Goal: Task Accomplishment & Management: Manage account settings

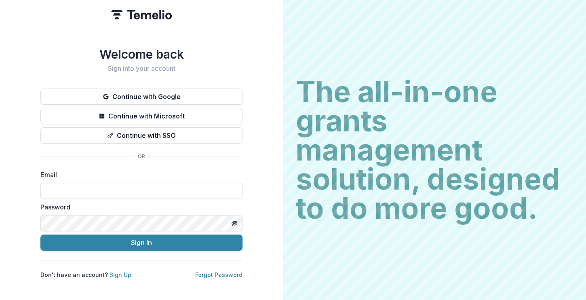
click at [94, 187] on input at bounding box center [141, 191] width 202 height 16
type input "**********"
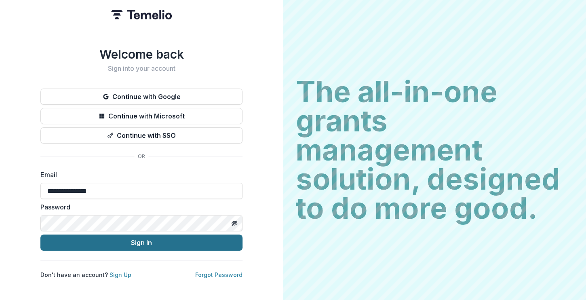
click at [153, 243] on button "Sign In" at bounding box center [141, 242] width 202 height 16
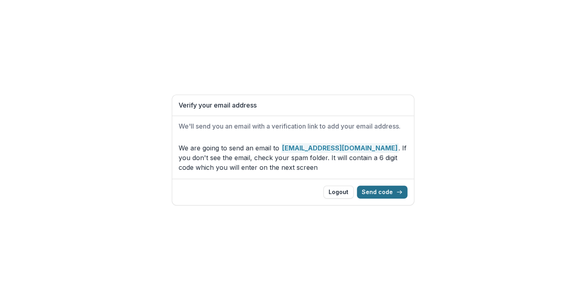
click at [392, 190] on button "Send code" at bounding box center [382, 191] width 51 height 13
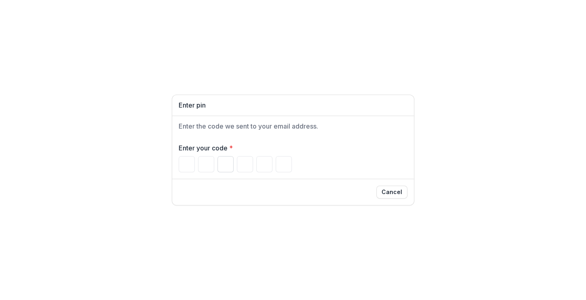
paste input "*"
type input "*"
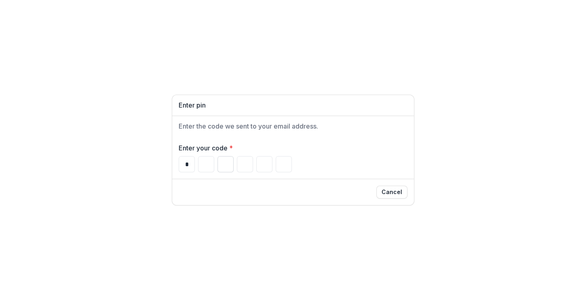
type input "*"
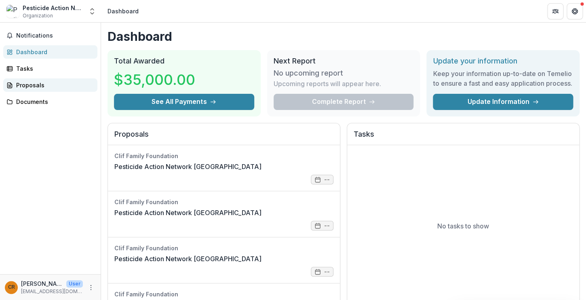
click at [35, 84] on div "Proposals" at bounding box center [53, 85] width 75 height 8
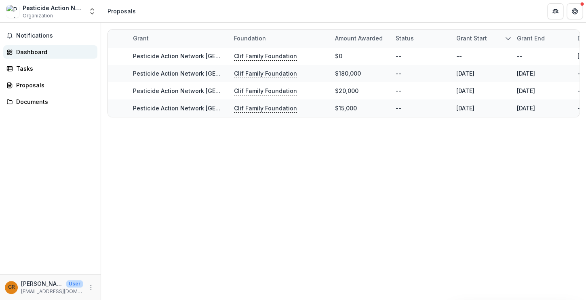
click at [34, 50] on div "Dashboard" at bounding box center [53, 52] width 75 height 8
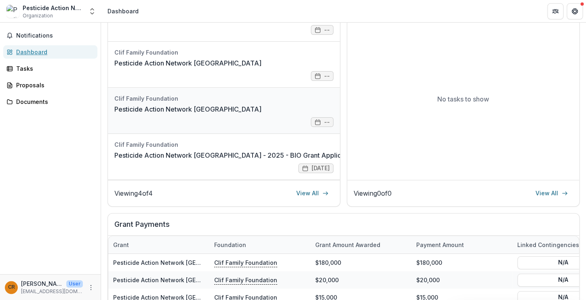
scroll to position [95, 0]
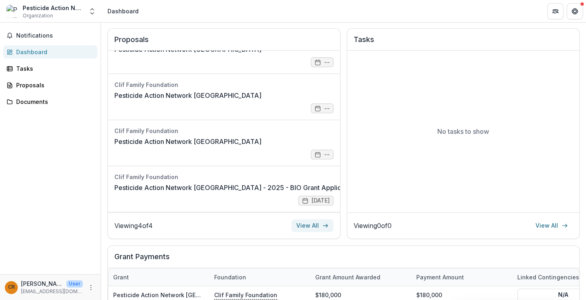
click at [303, 232] on link "View All" at bounding box center [312, 225] width 42 height 13
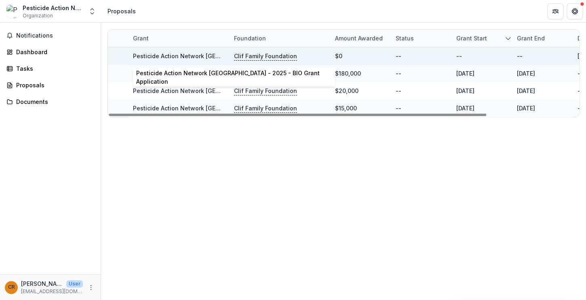
click at [198, 56] on link "Pesticide Action Network [GEOGRAPHIC_DATA] - 2025 - BIO Grant Application" at bounding box center [241, 56] width 217 height 7
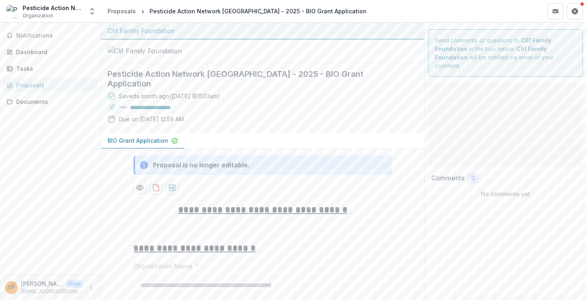
type input "********"
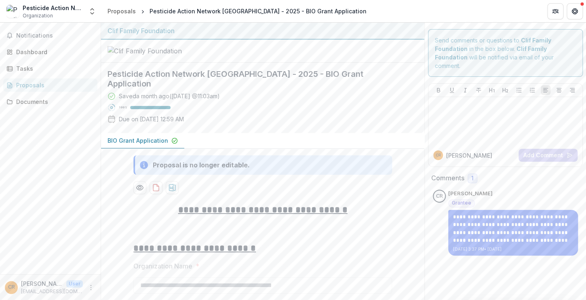
click at [467, 44] on div "Send comments or questions to Clif Family Foundation in the box below. Clif Fam…" at bounding box center [505, 53] width 155 height 48
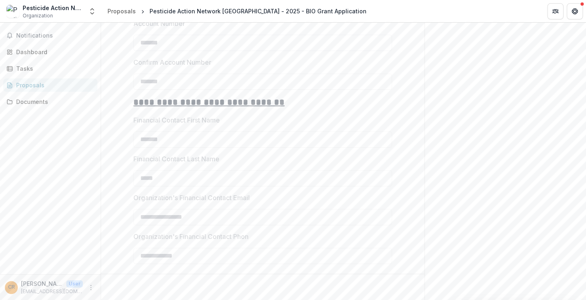
scroll to position [2259, 0]
click at [90, 285] on icon "More" at bounding box center [91, 287] width 6 height 6
click at [13, 288] on div "CR" at bounding box center [11, 286] width 7 height 5
click at [13, 287] on div "CR" at bounding box center [11, 286] width 7 height 5
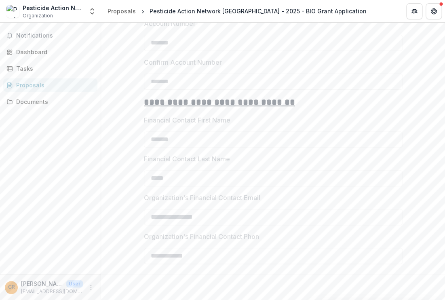
click at [81, 284] on p "User" at bounding box center [74, 283] width 17 height 7
click at [433, 12] on icon "Get Help" at bounding box center [433, 11] width 6 height 6
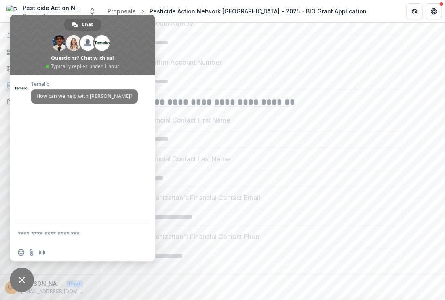
click at [24, 281] on span "Close chat" at bounding box center [21, 279] width 7 height 7
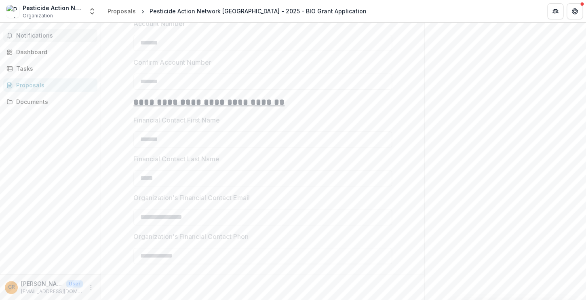
click at [38, 36] on span "Notifications" at bounding box center [55, 35] width 78 height 7
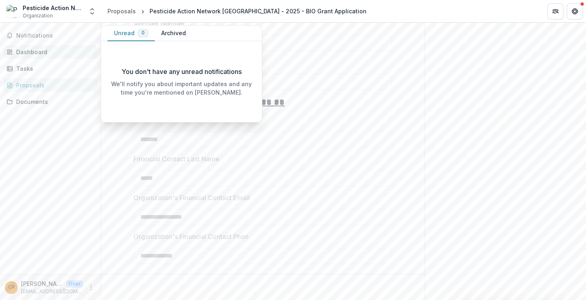
click at [25, 53] on div "Dashboard" at bounding box center [53, 52] width 75 height 8
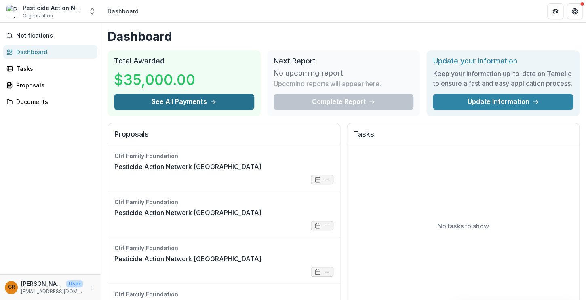
click at [177, 107] on button "See All Payments" at bounding box center [184, 102] width 140 height 16
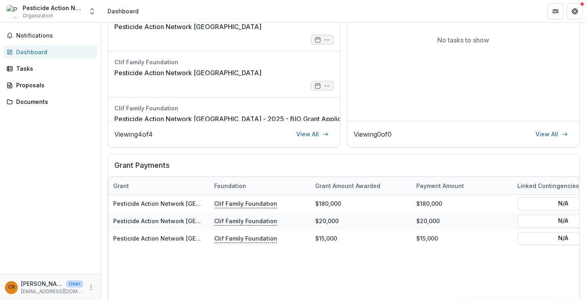
scroll to position [160, 0]
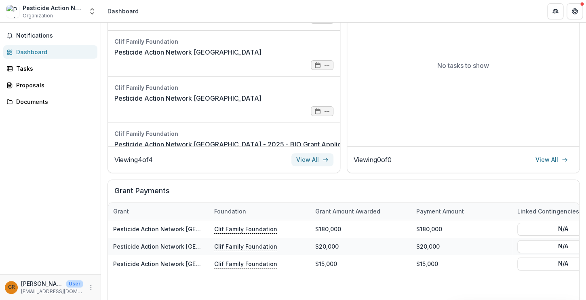
click at [311, 164] on link "View All" at bounding box center [312, 159] width 42 height 13
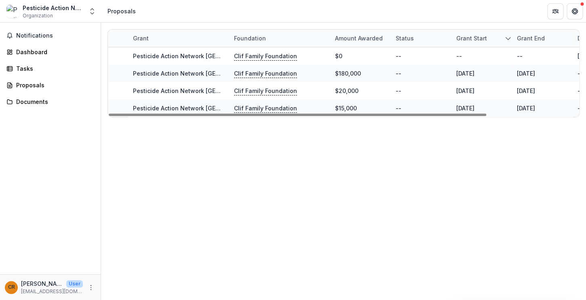
drag, startPoint x: 387, startPoint y: 116, endPoint x: 234, endPoint y: 139, distance: 155.4
click at [234, 116] on div at bounding box center [297, 115] width 377 height 2
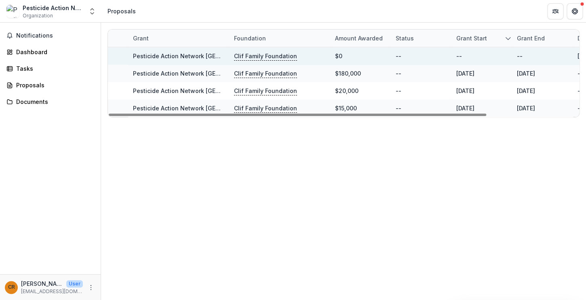
click at [206, 56] on link "Pesticide Action Network [GEOGRAPHIC_DATA] - 2025 - BIO Grant Application" at bounding box center [241, 56] width 217 height 7
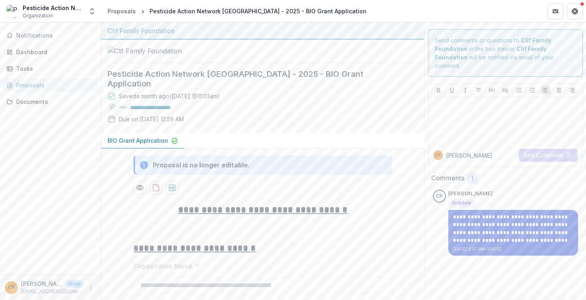
click at [495, 225] on p "**********" at bounding box center [513, 229] width 120 height 32
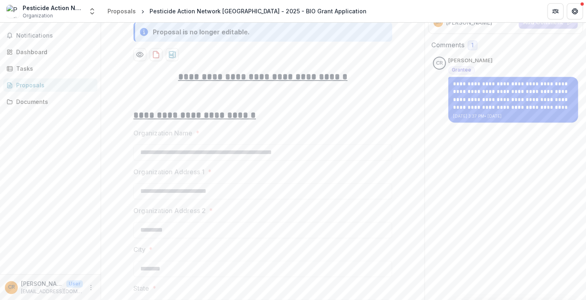
scroll to position [134, 0]
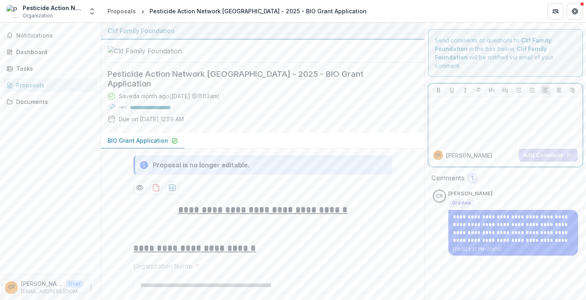
click at [465, 110] on div at bounding box center [505, 120] width 147 height 40
click at [89, 287] on icon "More" at bounding box center [91, 287] width 6 height 6
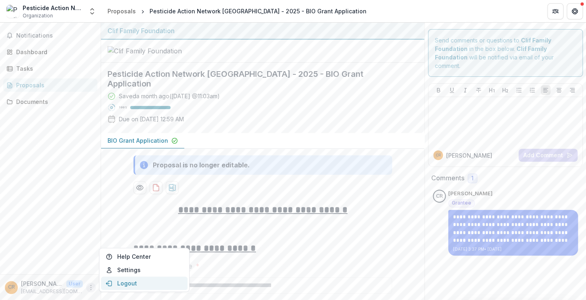
click at [131, 281] on button "Logout" at bounding box center [144, 282] width 86 height 13
